Goal: Task Accomplishment & Management: Manage account settings

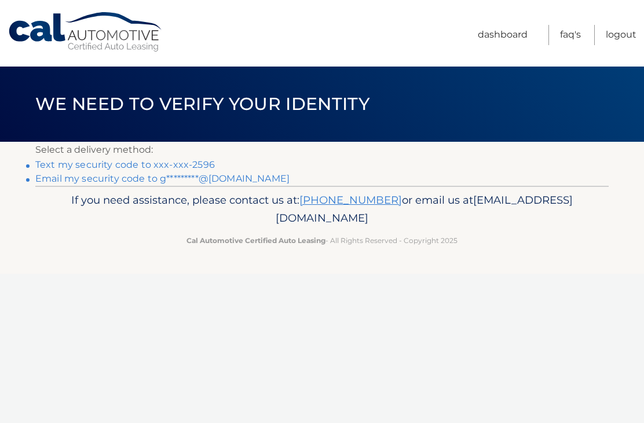
click at [167, 175] on link "Email my security code to g*********@[DOMAIN_NAME]" at bounding box center [162, 178] width 254 height 11
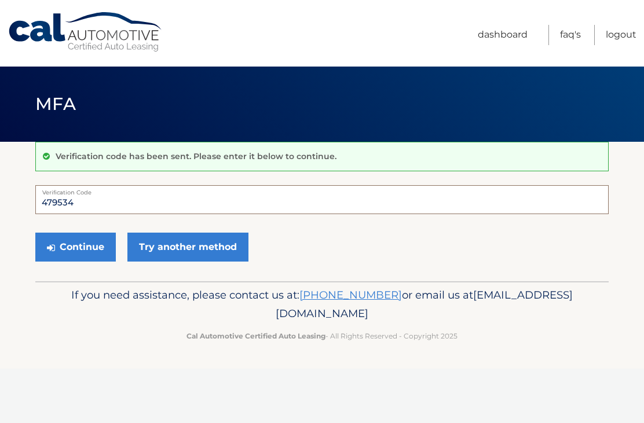
type input "479534"
click at [81, 247] on button "Continue" at bounding box center [75, 247] width 80 height 29
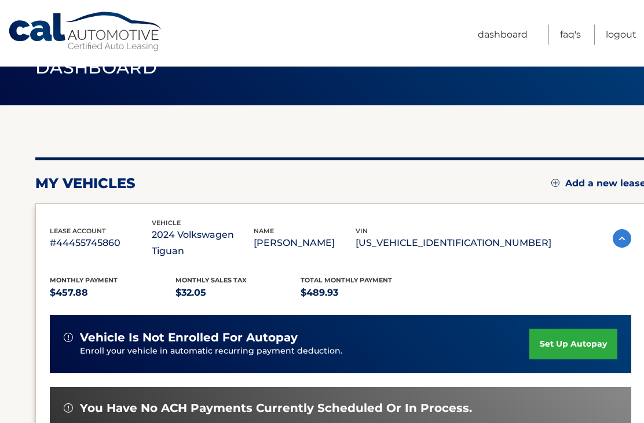
scroll to position [36, 0]
click at [570, 329] on link "set up autopay" at bounding box center [573, 344] width 88 height 31
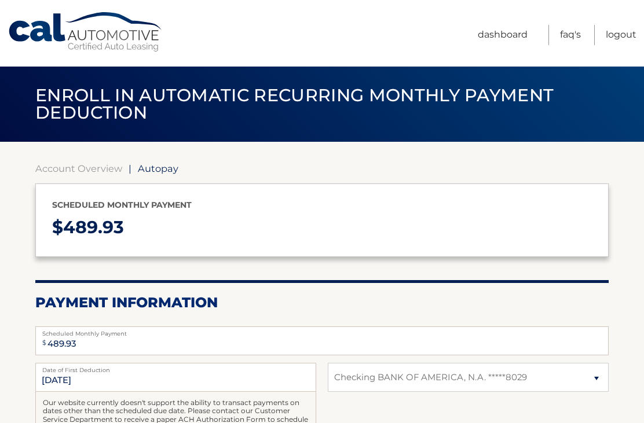
select select "MzIzYjQzMTItZTE2NC00MjVkLWExZjItYWIyZWEwMzkwZjIx"
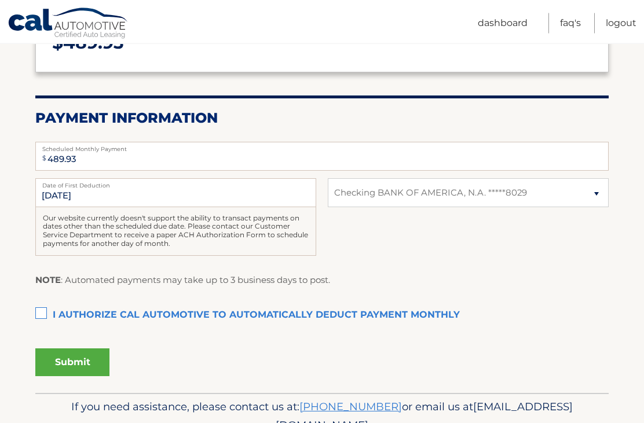
scroll to position [185, 0]
click at [40, 313] on label "I authorize cal automotive to automatically deduct payment monthly This checkbo…" at bounding box center [321, 315] width 573 height 23
click at [0, 0] on input "I authorize cal automotive to automatically deduct payment monthly This checkbo…" at bounding box center [0, 0] width 0 height 0
click at [95, 356] on button "Submit" at bounding box center [72, 363] width 74 height 28
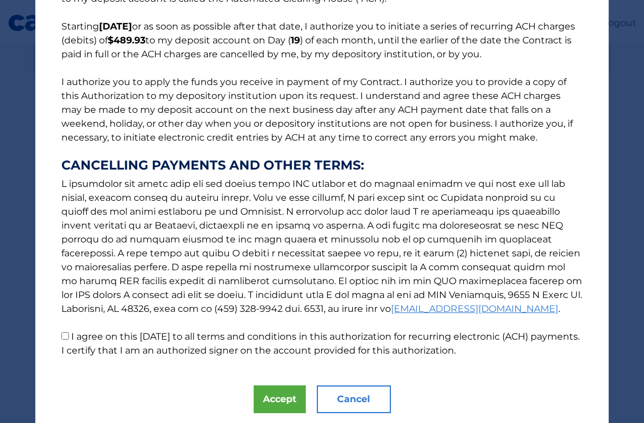
scroll to position [87, 0]
click at [283, 401] on button "Accept" at bounding box center [280, 400] width 52 height 28
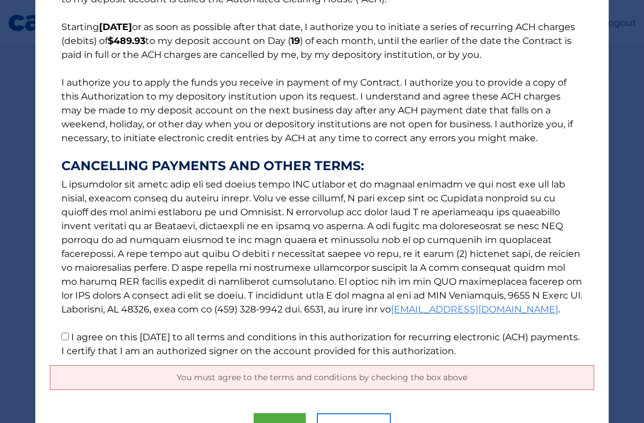
click at [67, 334] on input "I agree on this [DATE] to all terms and conditions in this authorization for re…" at bounding box center [65, 337] width 8 height 8
checkbox input "true"
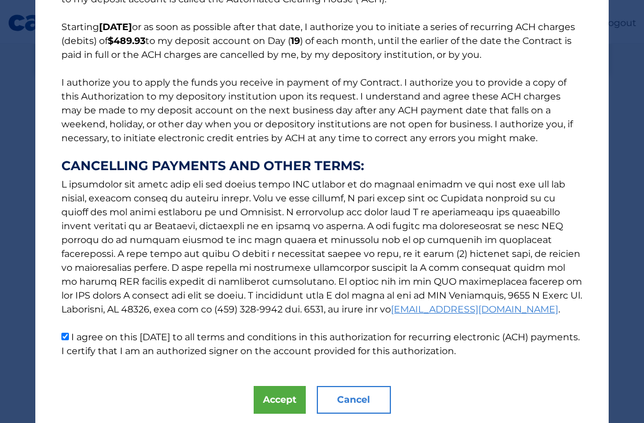
click at [289, 398] on button "Accept" at bounding box center [280, 400] width 52 height 28
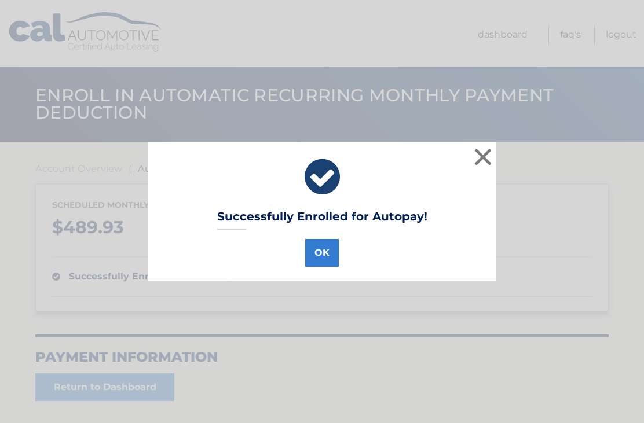
click at [329, 259] on button "OK" at bounding box center [322, 253] width 34 height 28
